Goal: Information Seeking & Learning: Learn about a topic

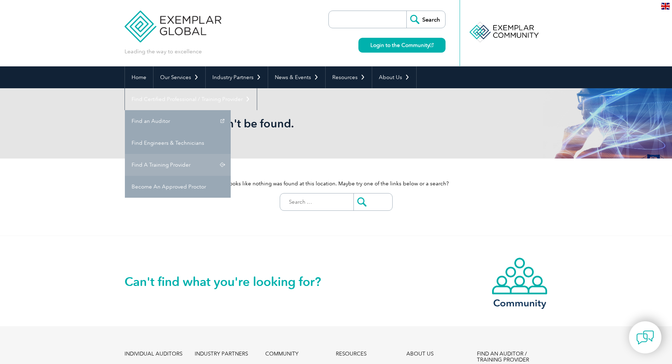
click at [231, 154] on link "Find A Training Provider" at bounding box center [178, 165] width 106 height 22
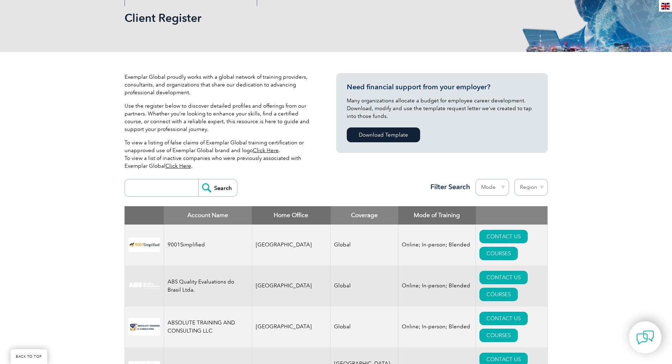
scroll to position [106, 0]
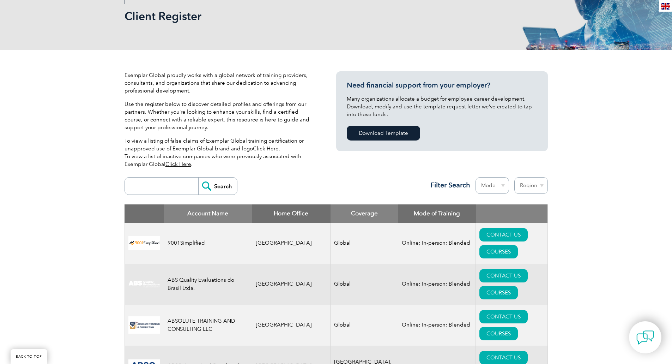
click at [161, 186] on input "search" at bounding box center [163, 185] width 70 height 17
paste input "Bilginet Akademi"
type input "Bilginet Akademi"
click at [208, 182] on input "Search" at bounding box center [217, 185] width 39 height 17
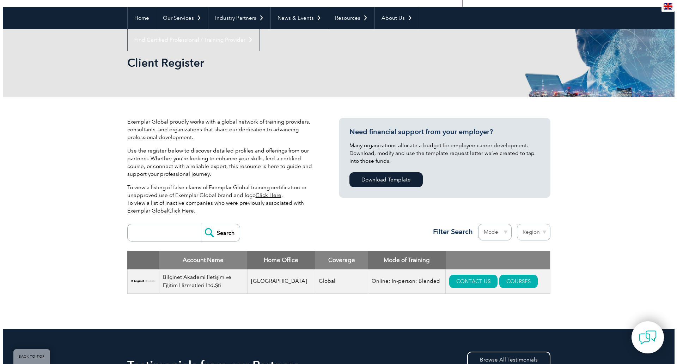
scroll to position [71, 0]
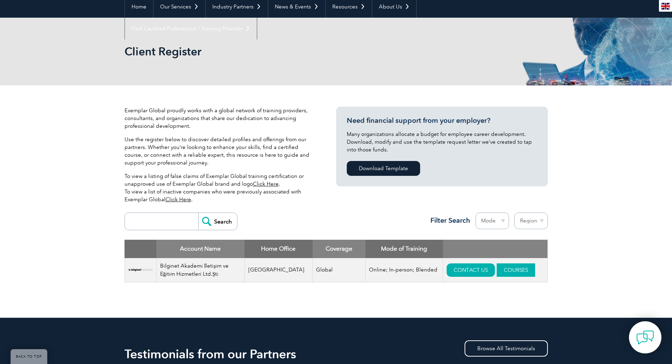
click at [500, 270] on link "COURSES" at bounding box center [516, 269] width 38 height 13
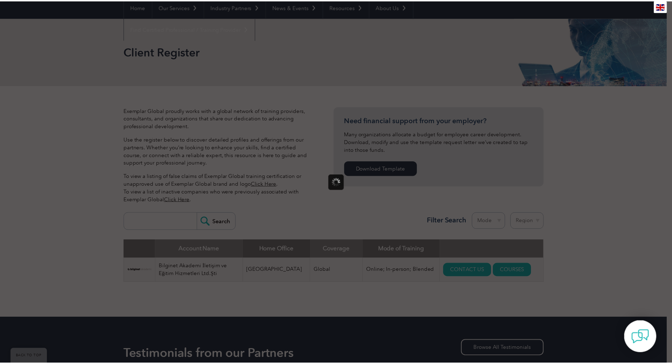
scroll to position [0, 0]
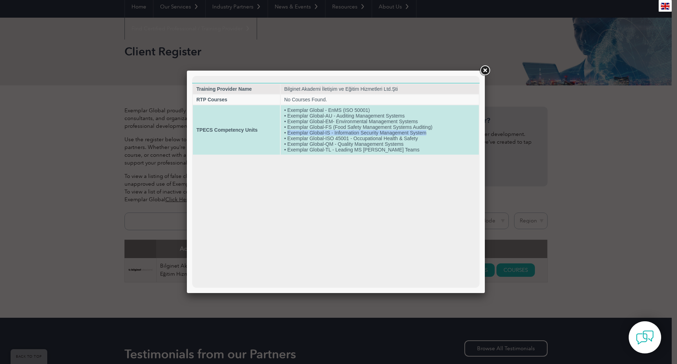
drag, startPoint x: 288, startPoint y: 133, endPoint x: 429, endPoint y: 132, distance: 141.1
click at [429, 132] on td "• Exemplar Global - EnMS (ISO 50001) • Exemplar Global-AU - Auditing Management…" at bounding box center [380, 129] width 198 height 49
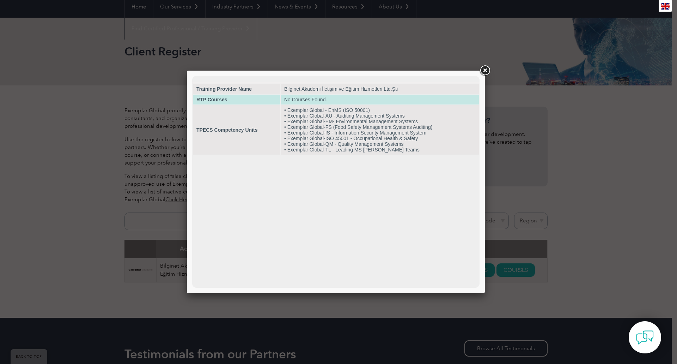
click at [210, 101] on strong "RTP Courses" at bounding box center [212, 100] width 31 height 6
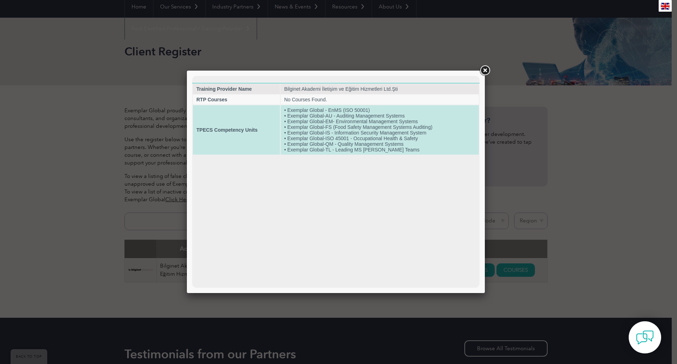
click at [216, 134] on td "TPECS Competency Units" at bounding box center [236, 129] width 87 height 49
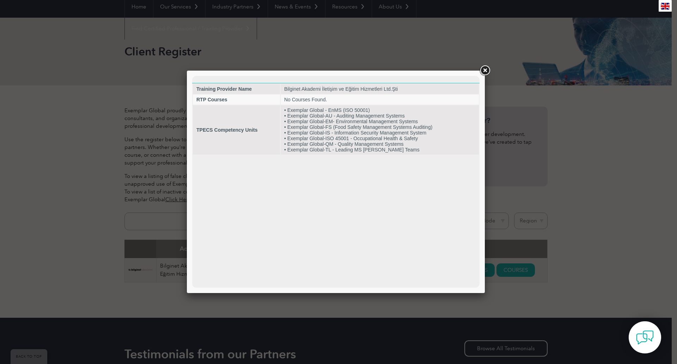
click at [486, 68] on link at bounding box center [485, 70] width 13 height 13
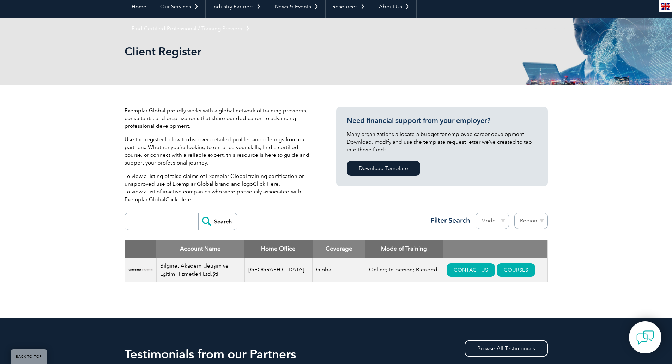
click at [533, 222] on select "Region Australia Bahrain Bangladesh Brazil Canada Colombia Dominican Republic E…" at bounding box center [531, 220] width 34 height 17
select select "Turkey"
click at [514, 212] on select "Region Australia Bahrain Bangladesh Brazil Canada Colombia Dominican Republic E…" at bounding box center [531, 220] width 34 height 17
click at [493, 221] on select "Mode Online In-person Blended" at bounding box center [493, 220] width 34 height 17
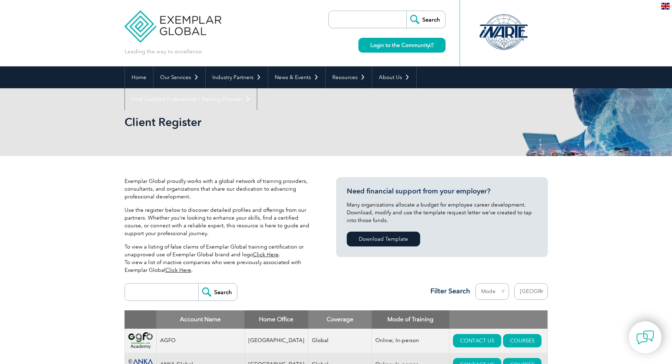
select select "[GEOGRAPHIC_DATA]"
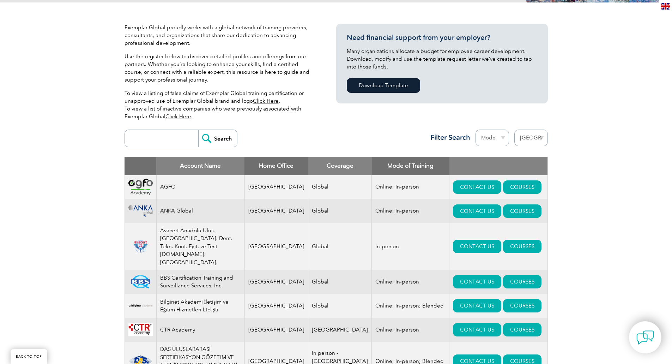
scroll to position [155, 0]
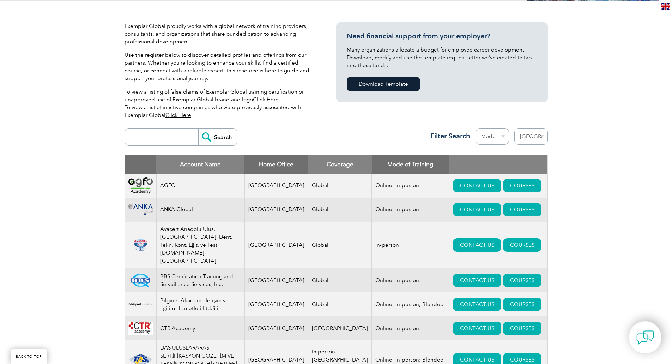
click at [498, 139] on select "Mode Online In-person Blended" at bounding box center [493, 136] width 34 height 17
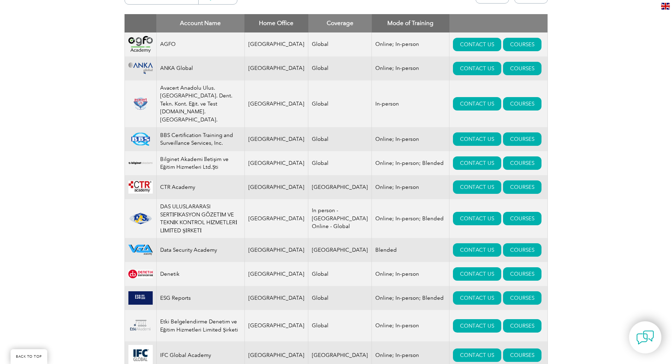
scroll to position [261, 0]
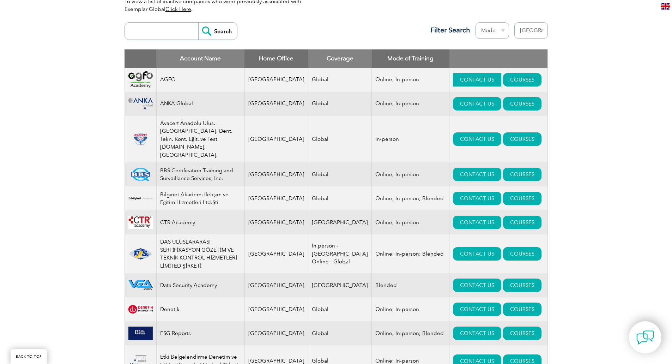
click at [453, 79] on link "CONTACT US" at bounding box center [477, 79] width 48 height 13
click at [453, 101] on link "CONTACT US" at bounding box center [477, 103] width 48 height 13
click at [453, 216] on link "CONTACT US" at bounding box center [477, 222] width 48 height 13
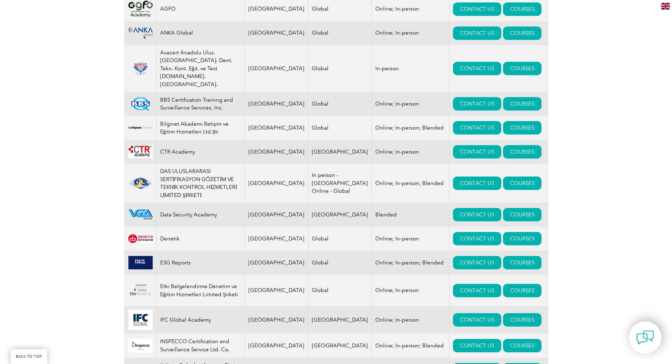
scroll to position [367, 0]
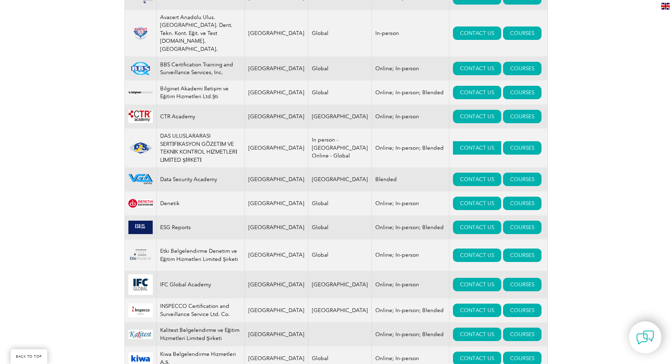
click at [453, 141] on link "CONTACT US" at bounding box center [477, 147] width 48 height 13
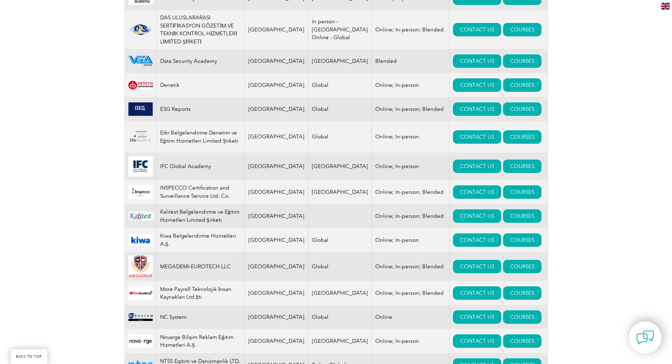
scroll to position [472, 0]
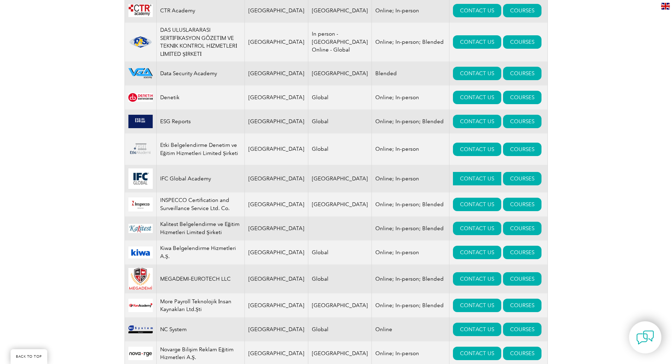
click at [453, 172] on link "CONTACT US" at bounding box center [477, 178] width 48 height 13
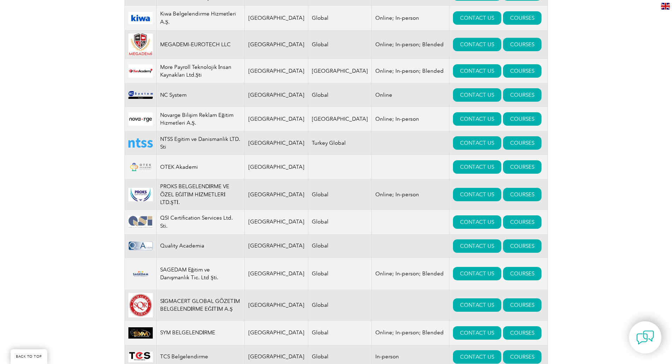
scroll to position [719, 0]
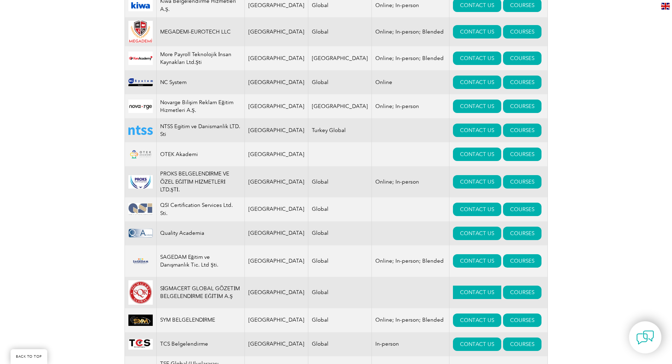
click at [453, 285] on link "CONTACT US" at bounding box center [477, 291] width 48 height 13
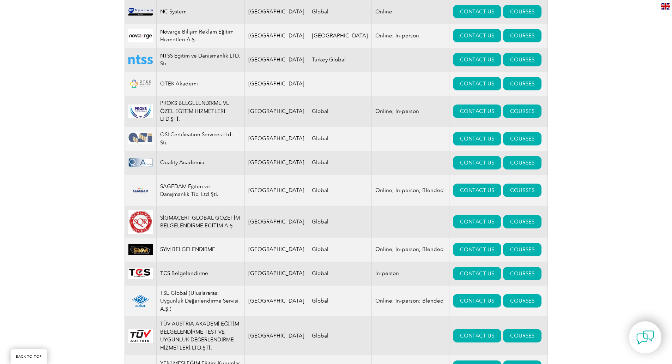
scroll to position [825, 0]
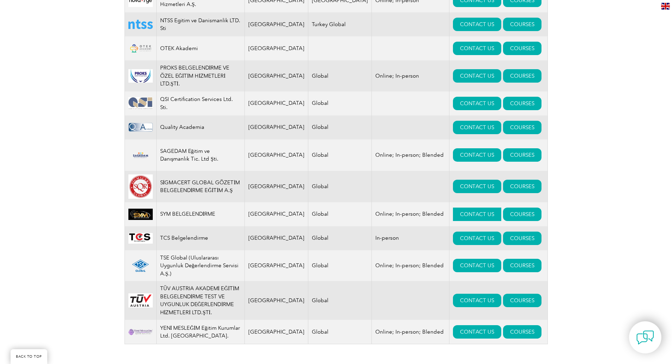
click at [453, 207] on link "CONTACT US" at bounding box center [477, 213] width 48 height 13
click at [453, 259] on link "CONTACT US" at bounding box center [477, 265] width 48 height 13
click at [453, 294] on link "CONTACT US" at bounding box center [477, 300] width 48 height 13
click at [453, 325] on link "CONTACT US" at bounding box center [477, 331] width 48 height 13
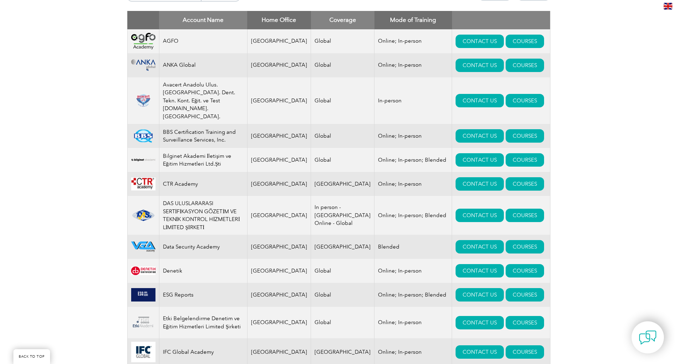
scroll to position [296, 0]
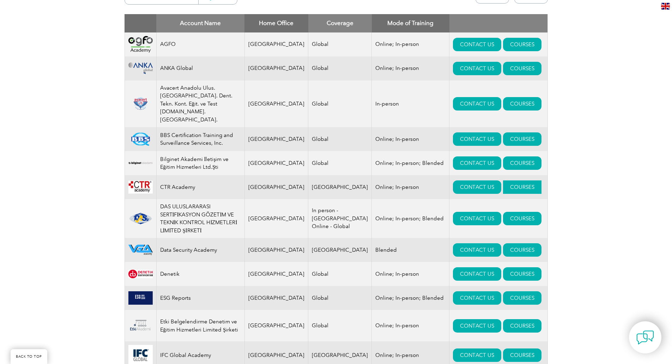
click at [503, 180] on link "COURSES" at bounding box center [522, 186] width 38 height 13
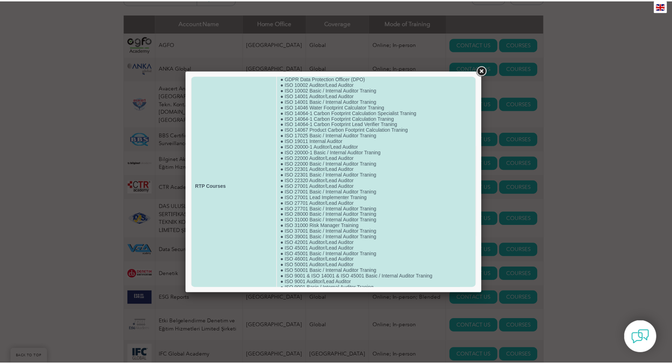
scroll to position [0, 0]
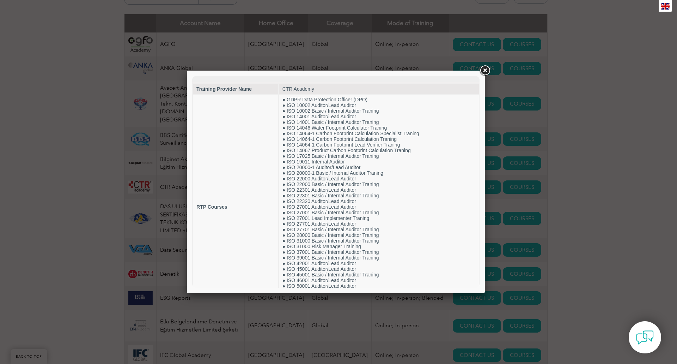
click at [487, 68] on link at bounding box center [485, 70] width 13 height 13
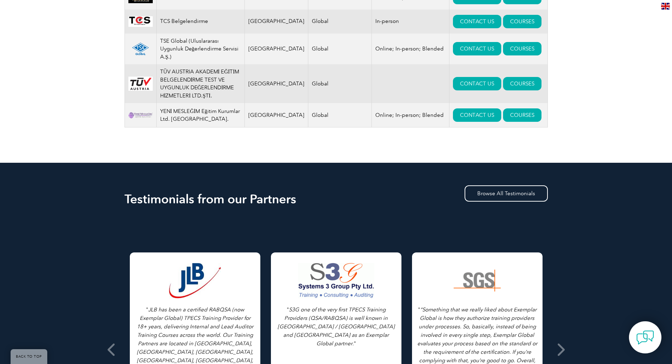
scroll to position [1270, 0]
